Goal: Check status: Check status

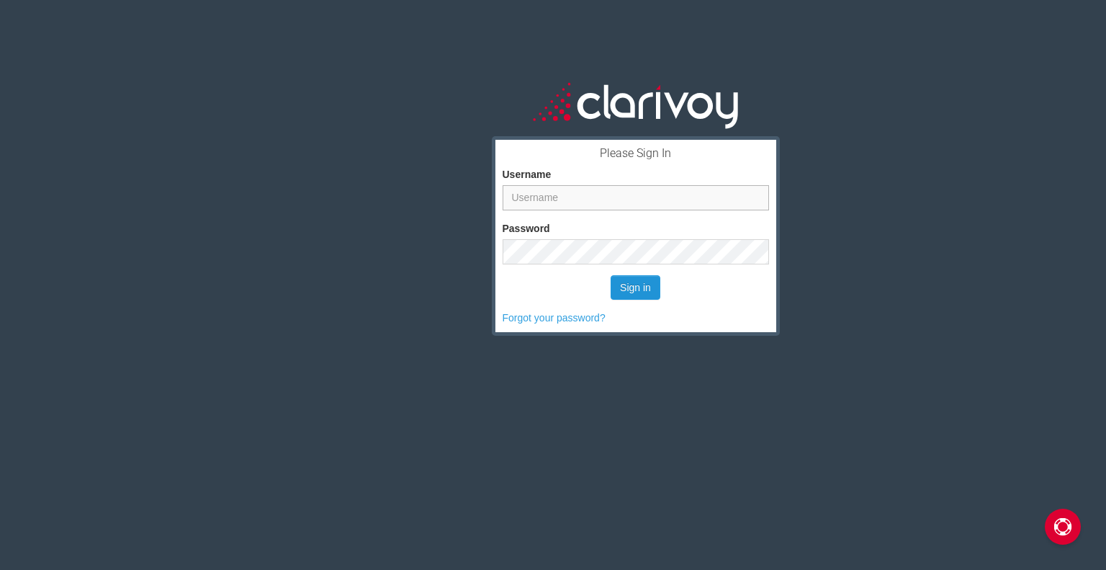
type input "pdownes@rugesauto.com"
click at [647, 284] on button "Sign in" at bounding box center [636, 287] width 50 height 24
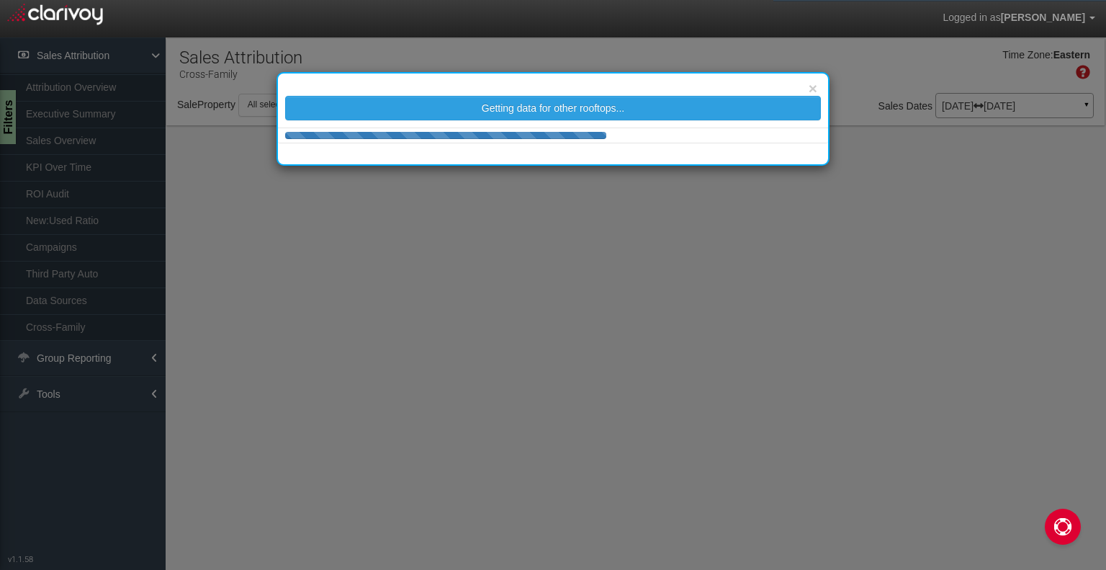
select select "25"
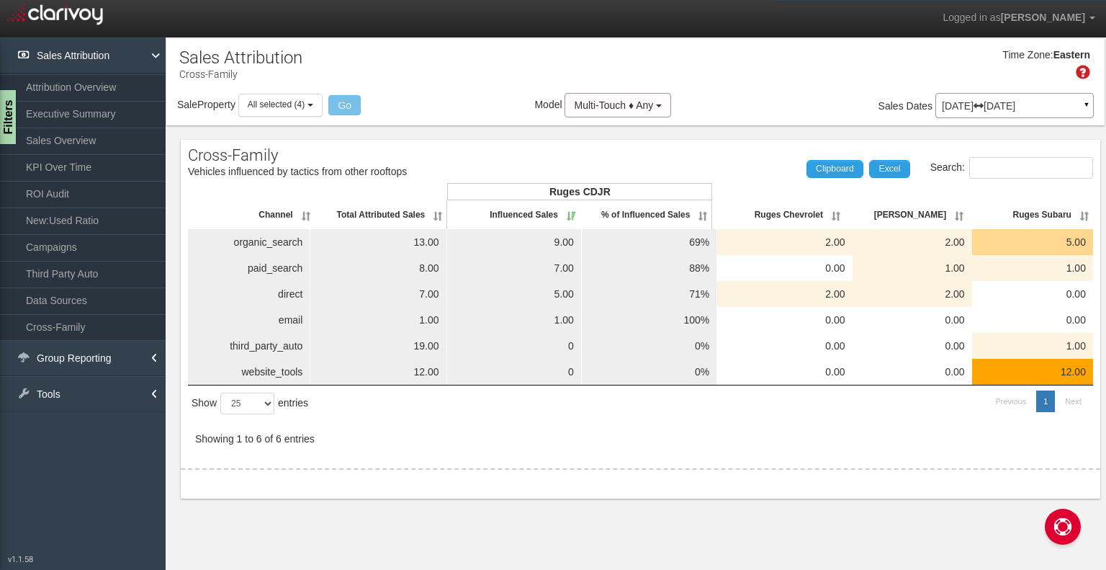
select select "25"
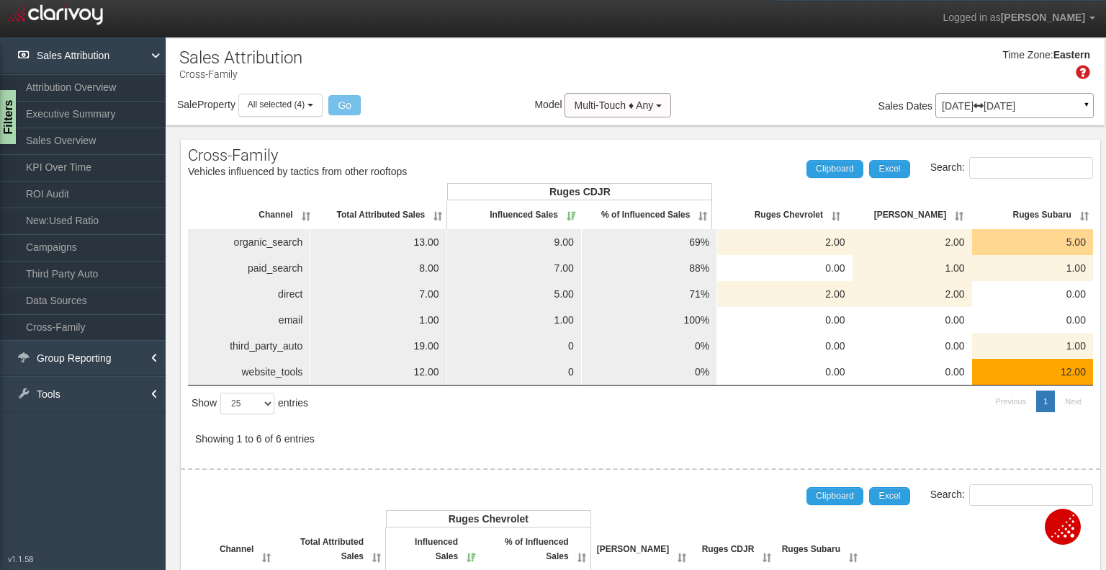
select select "25"
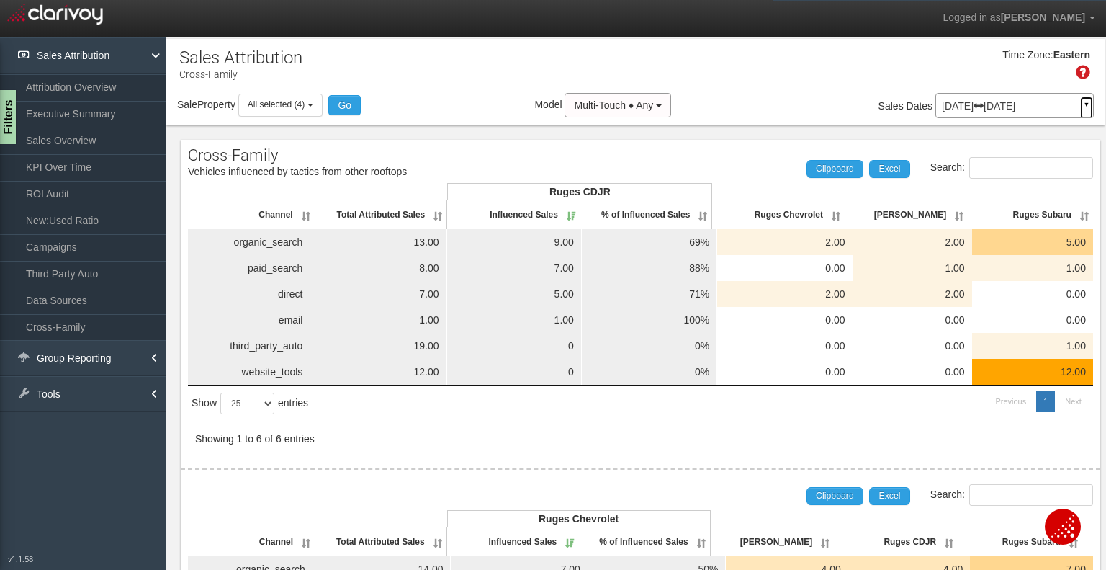
click at [1080, 102] on link "▼" at bounding box center [1086, 108] width 13 height 23
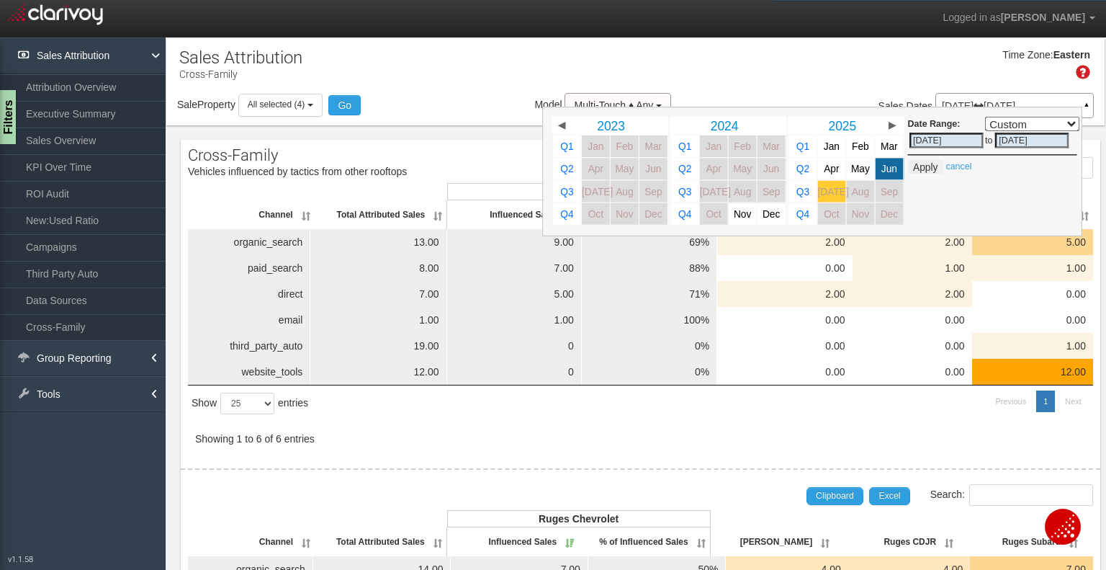
click at [820, 189] on span "[DATE]" at bounding box center [832, 191] width 31 height 11
select select ","
type input "07/01/2025"
type input "07/31/2025"
click at [882, 169] on span "Jun" at bounding box center [890, 168] width 16 height 11
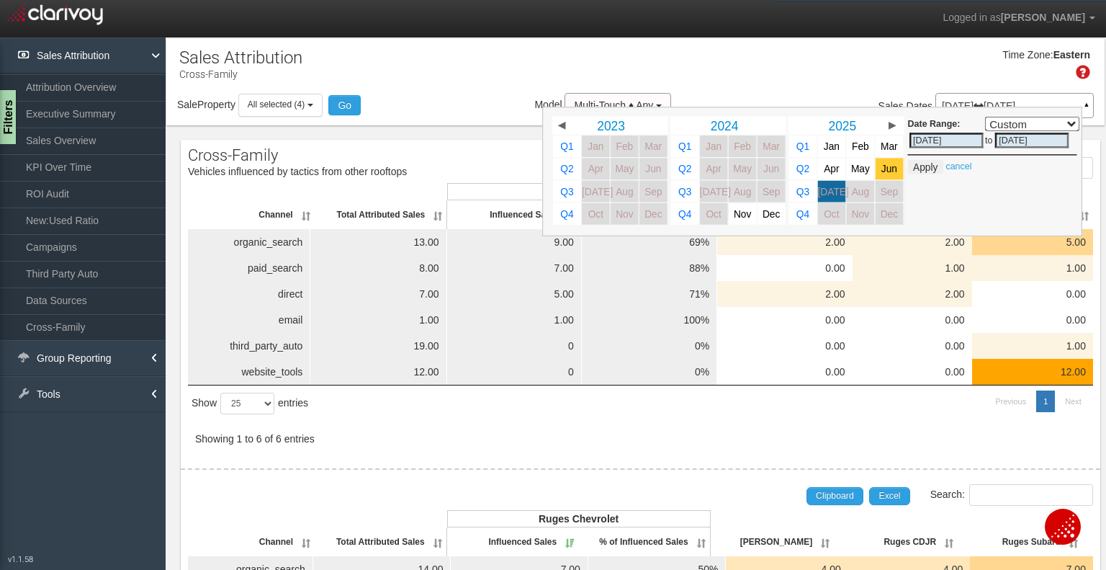
select select ","
type input "[DATE]"
click at [851, 167] on span "May" at bounding box center [860, 168] width 19 height 11
select select ","
type input "05/01/2025"
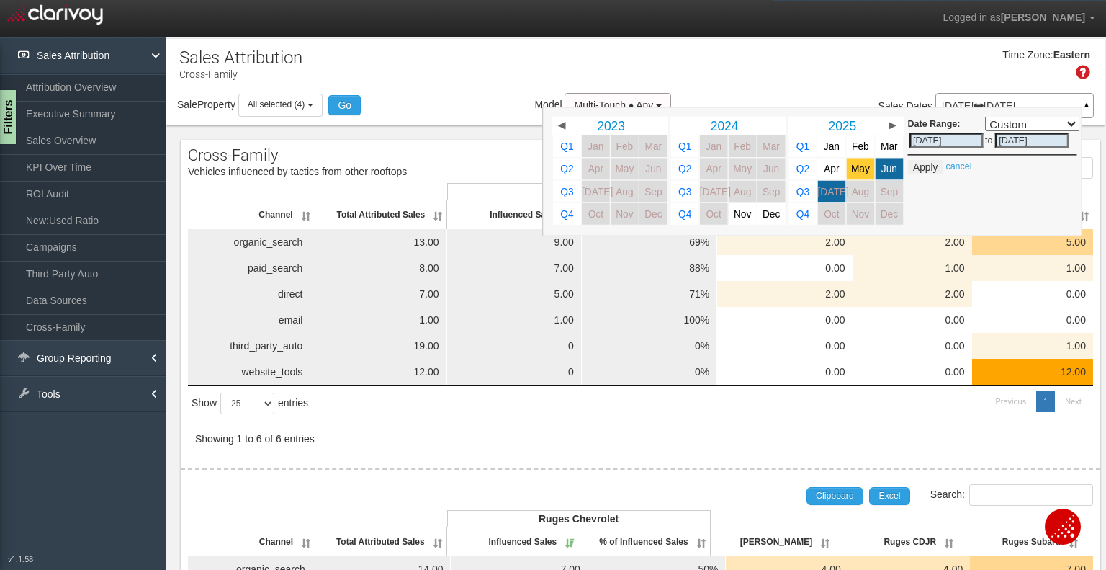
type input "05/31/2025"
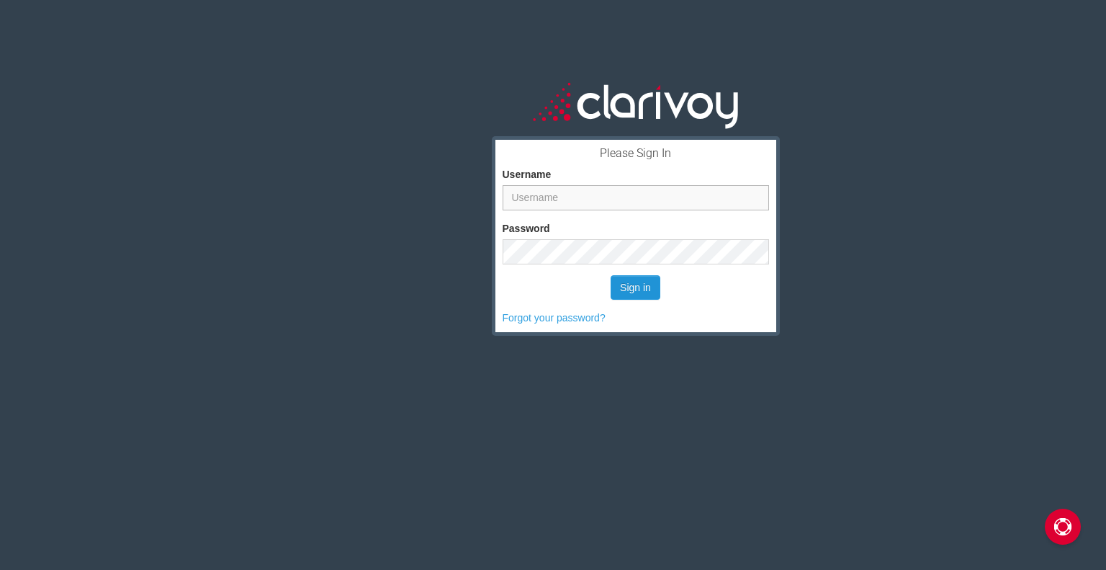
type input "pdownes@rugesauto.com"
click at [624, 284] on button "Sign in" at bounding box center [636, 287] width 50 height 24
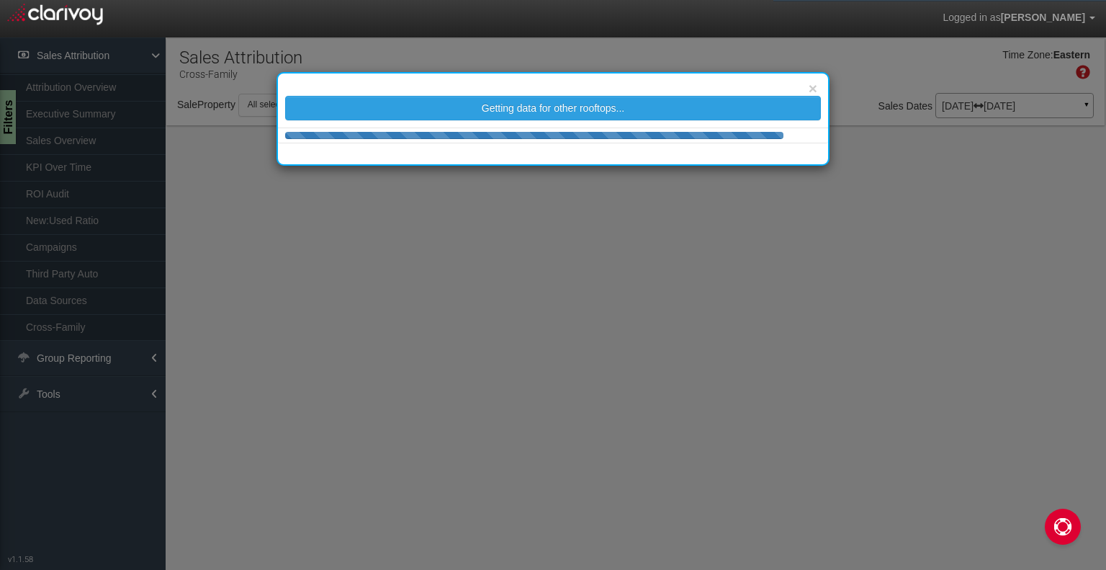
select select "25"
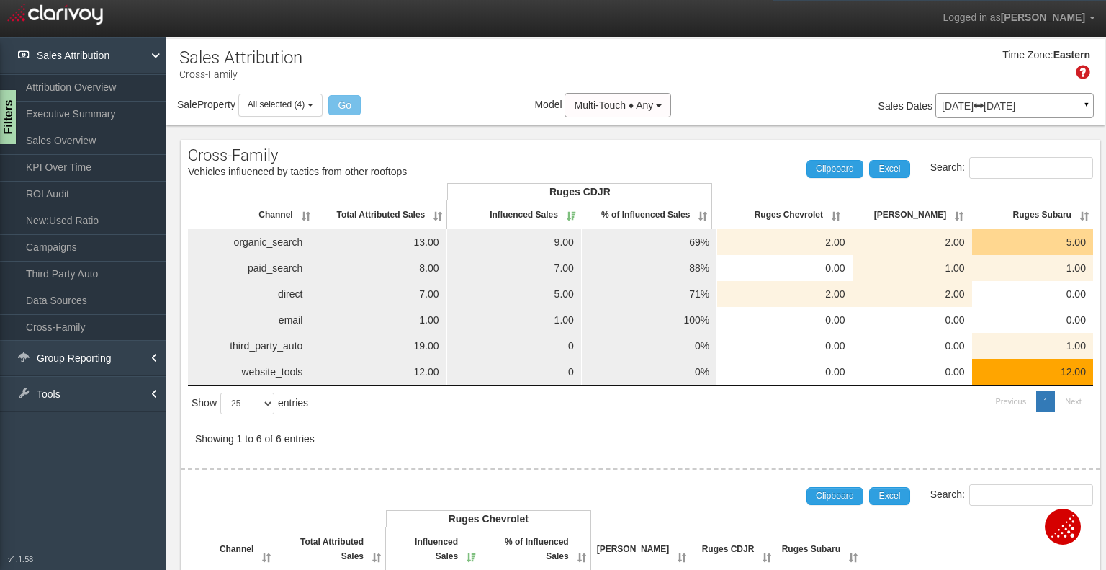
select select "25"
